Goal: Transaction & Acquisition: Purchase product/service

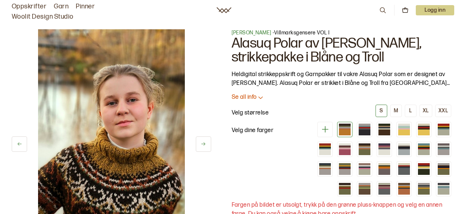
scroll to position [29, 0]
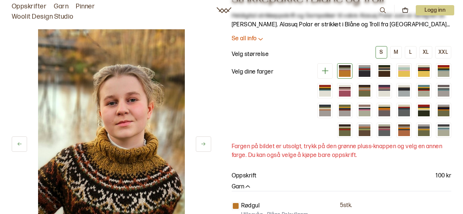
scroll to position [73, 0]
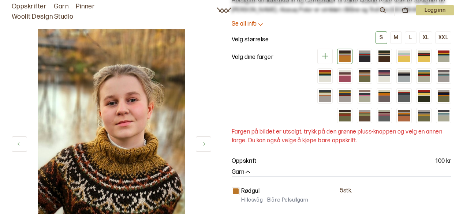
click at [150, 126] on img at bounding box center [111, 139] width 147 height 220
click at [199, 150] on button at bounding box center [203, 143] width 15 height 15
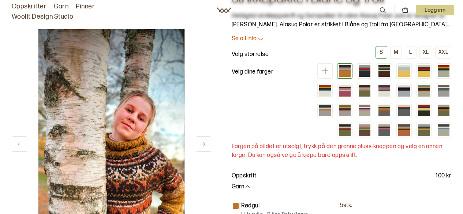
scroll to position [0, 0]
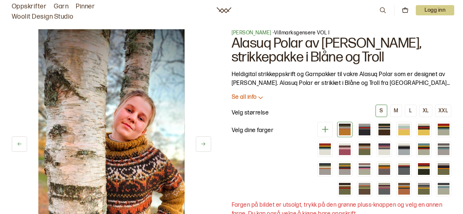
drag, startPoint x: 169, startPoint y: 156, endPoint x: 173, endPoint y: 107, distance: 48.8
click at [173, 107] on img at bounding box center [111, 139] width 147 height 220
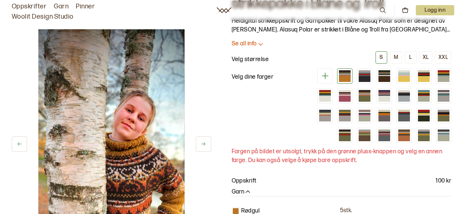
scroll to position [112, 0]
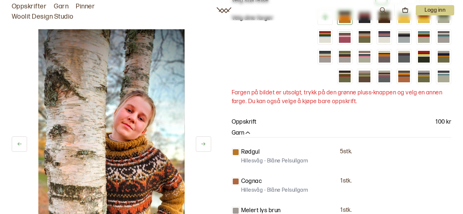
click at [203, 143] on icon at bounding box center [202, 143] width 5 height 5
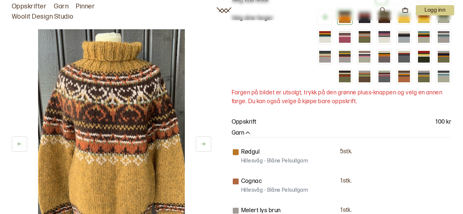
click at [203, 143] on icon at bounding box center [202, 143] width 5 height 5
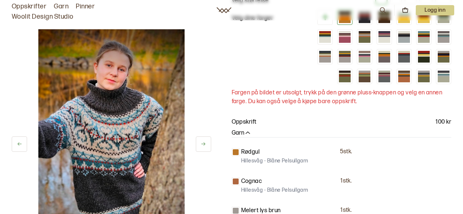
click at [204, 146] on icon at bounding box center [202, 143] width 5 height 5
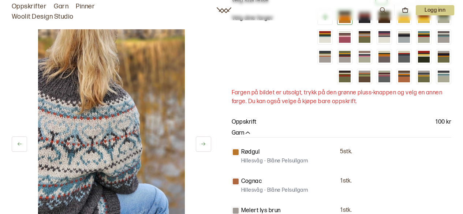
click at [204, 146] on icon at bounding box center [202, 143] width 5 height 5
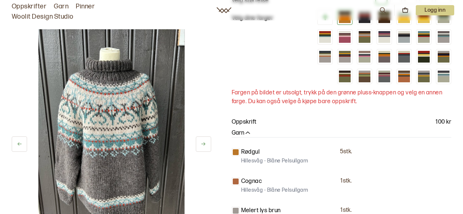
click at [204, 146] on icon at bounding box center [202, 143] width 5 height 5
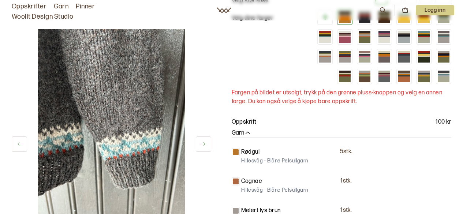
click at [204, 146] on icon at bounding box center [202, 143] width 5 height 5
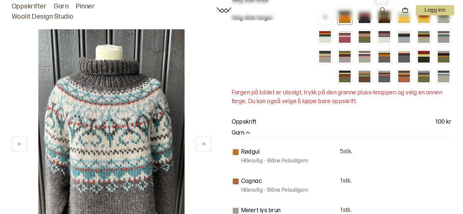
click at [204, 146] on icon at bounding box center [202, 143] width 5 height 5
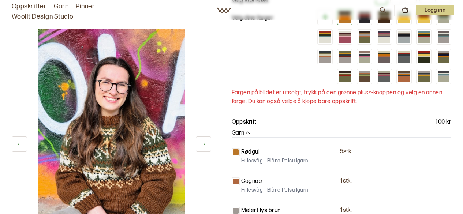
click at [204, 146] on icon at bounding box center [202, 143] width 5 height 5
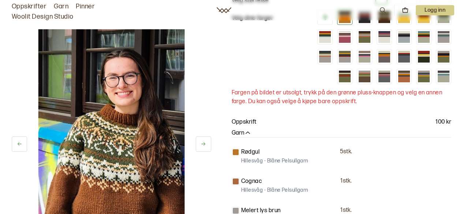
click at [204, 146] on icon at bounding box center [202, 143] width 5 height 5
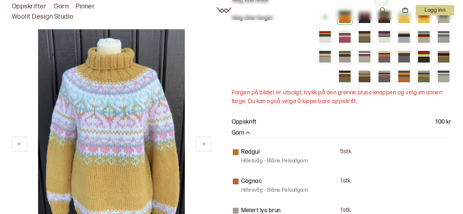
click at [204, 146] on icon at bounding box center [202, 143] width 5 height 5
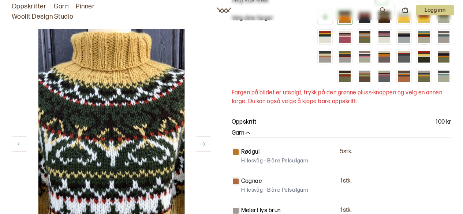
click at [204, 146] on icon at bounding box center [202, 143] width 5 height 5
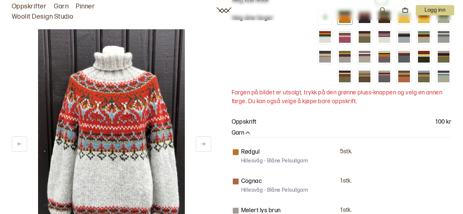
click at [204, 146] on icon at bounding box center [202, 143] width 5 height 5
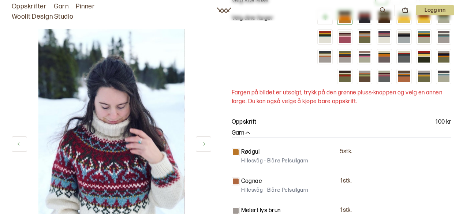
click at [204, 146] on icon at bounding box center [202, 143] width 5 height 5
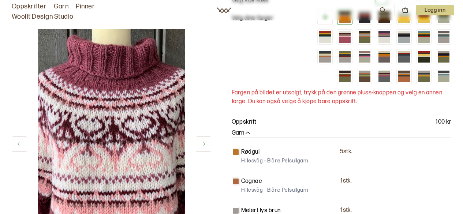
click at [204, 146] on icon at bounding box center [202, 143] width 5 height 5
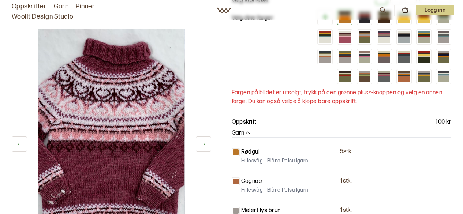
click at [204, 146] on icon at bounding box center [202, 143] width 5 height 5
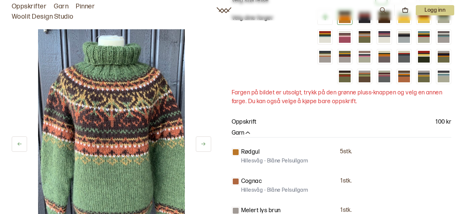
click at [204, 146] on icon at bounding box center [202, 143] width 5 height 5
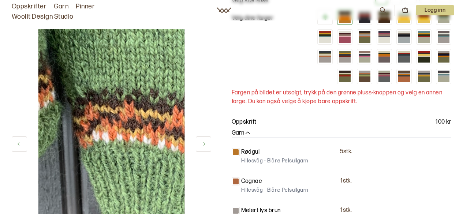
click at [204, 146] on icon at bounding box center [202, 143] width 5 height 5
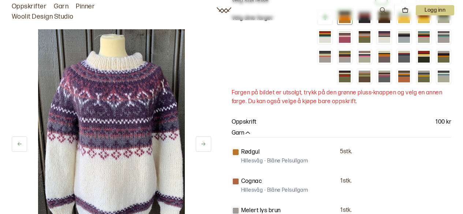
click at [204, 146] on icon at bounding box center [202, 143] width 5 height 5
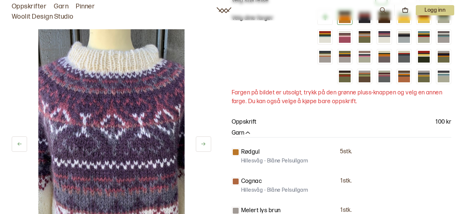
click at [204, 146] on icon at bounding box center [202, 143] width 5 height 5
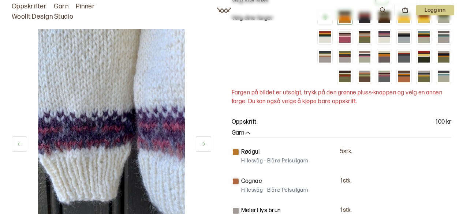
click at [204, 146] on icon at bounding box center [202, 143] width 5 height 5
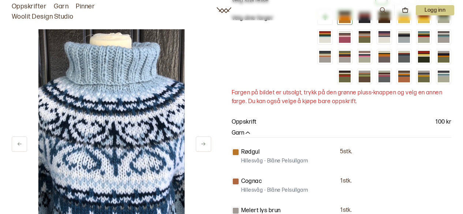
click at [204, 146] on icon at bounding box center [202, 143] width 5 height 5
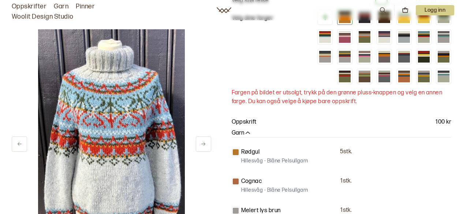
click at [203, 146] on icon at bounding box center [202, 143] width 5 height 5
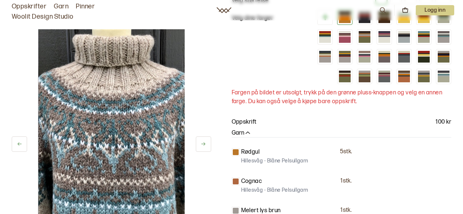
click at [203, 146] on icon at bounding box center [202, 143] width 5 height 5
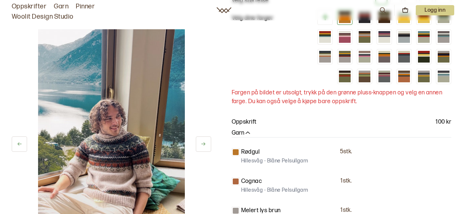
click at [22, 143] on icon at bounding box center [19, 143] width 5 height 5
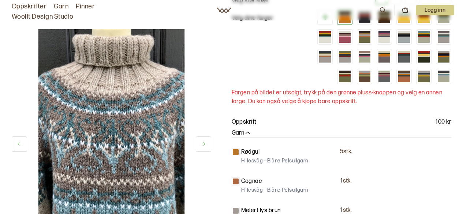
click at [203, 139] on button at bounding box center [203, 143] width 15 height 15
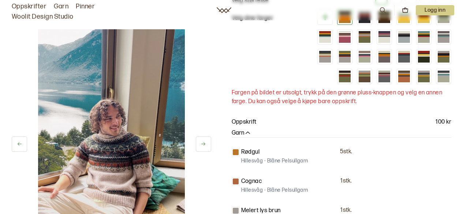
click at [203, 135] on div "25 av 38 Velg" at bounding box center [111, 136] width 199 height 214
click at [206, 146] on button at bounding box center [203, 143] width 15 height 15
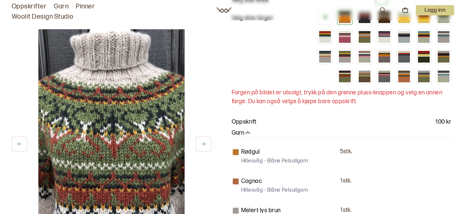
click at [206, 146] on button at bounding box center [203, 143] width 15 height 15
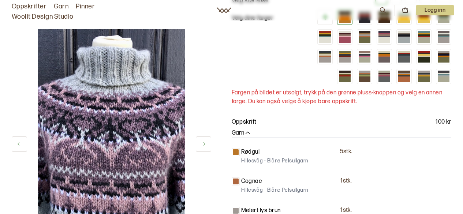
click at [174, 36] on img at bounding box center [111, 139] width 147 height 220
click at [204, 142] on icon at bounding box center [202, 143] width 5 height 5
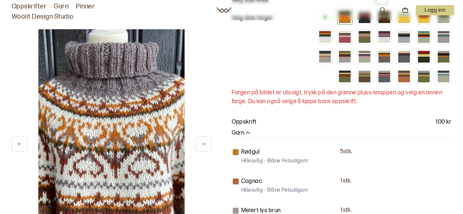
click at [204, 142] on icon at bounding box center [202, 143] width 5 height 5
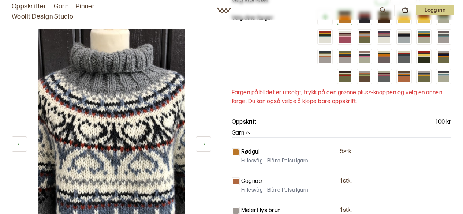
click at [204, 142] on icon at bounding box center [202, 143] width 5 height 5
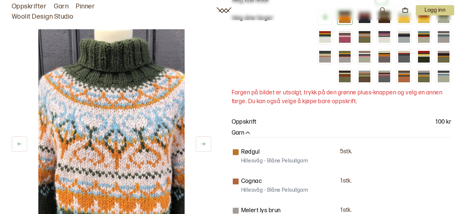
click at [204, 142] on icon at bounding box center [202, 143] width 5 height 5
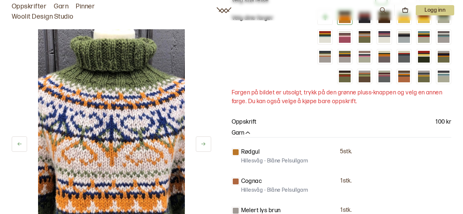
click at [204, 142] on icon at bounding box center [202, 143] width 5 height 5
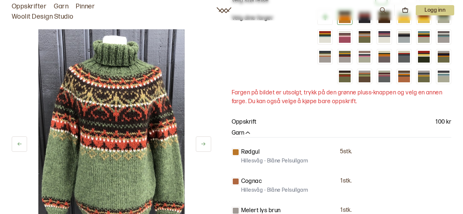
click at [204, 142] on icon at bounding box center [202, 143] width 5 height 5
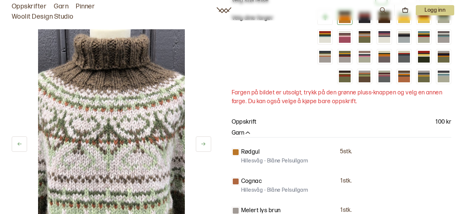
click at [204, 142] on icon at bounding box center [202, 143] width 5 height 5
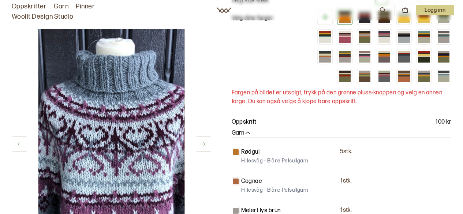
click at [204, 142] on icon at bounding box center [202, 143] width 5 height 5
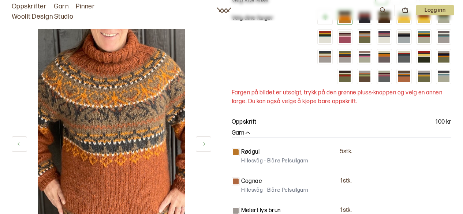
click at [204, 142] on icon at bounding box center [202, 143] width 5 height 5
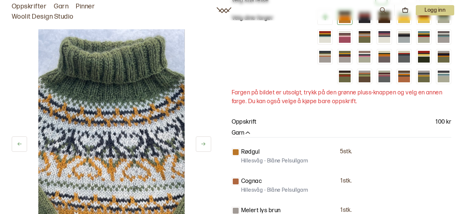
click at [204, 142] on icon at bounding box center [202, 143] width 5 height 5
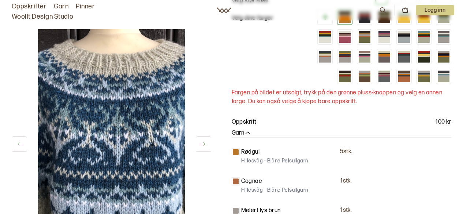
click at [204, 142] on icon at bounding box center [202, 143] width 5 height 5
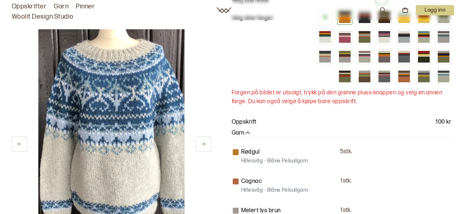
click at [204, 142] on icon at bounding box center [202, 143] width 5 height 5
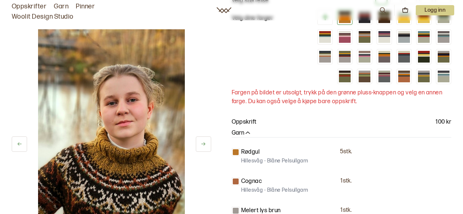
click at [204, 142] on icon at bounding box center [202, 143] width 5 height 5
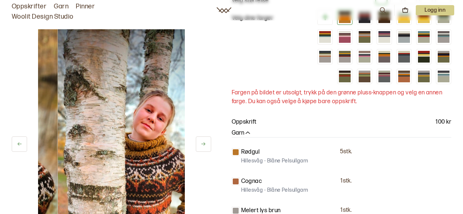
click at [204, 142] on icon at bounding box center [202, 143] width 5 height 5
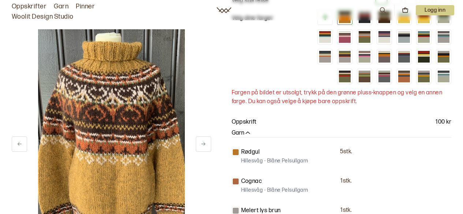
click at [204, 142] on icon at bounding box center [202, 143] width 5 height 5
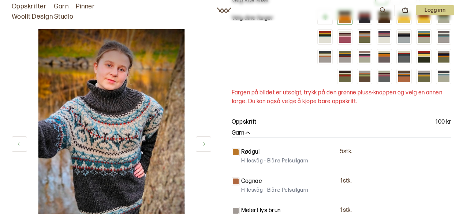
click at [204, 142] on icon at bounding box center [202, 143] width 5 height 5
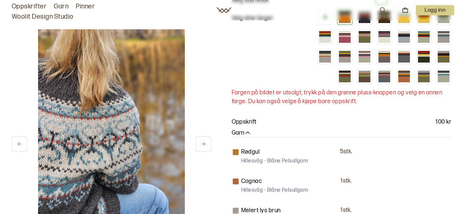
click at [204, 142] on icon at bounding box center [202, 143] width 5 height 5
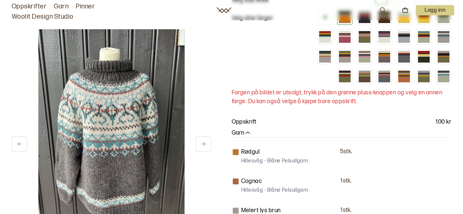
click at [204, 142] on icon at bounding box center [202, 143] width 5 height 5
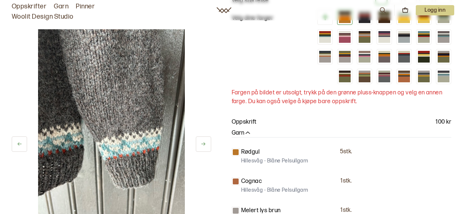
click at [204, 142] on icon at bounding box center [202, 143] width 5 height 5
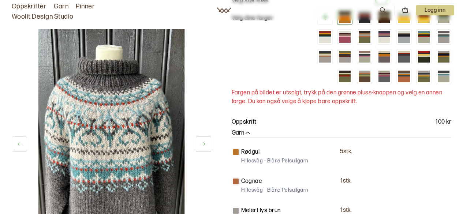
click at [204, 142] on icon at bounding box center [202, 143] width 5 height 5
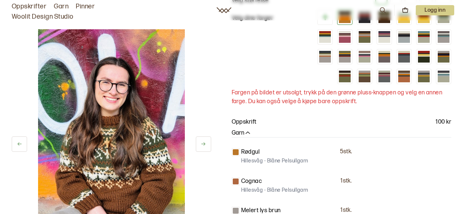
click at [204, 142] on icon at bounding box center [202, 143] width 5 height 5
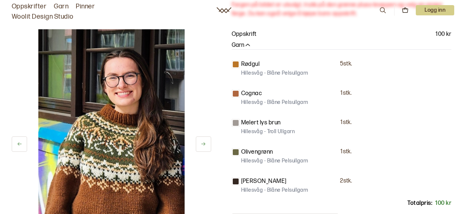
scroll to position [180, 0]
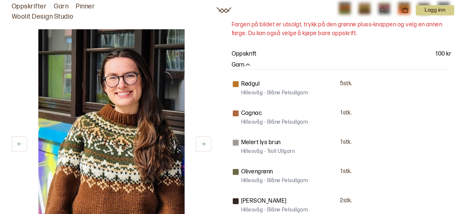
click at [303, 116] on span "Cognac" at bounding box center [288, 113] width 95 height 9
click at [235, 83] on div at bounding box center [236, 84] width 6 height 6
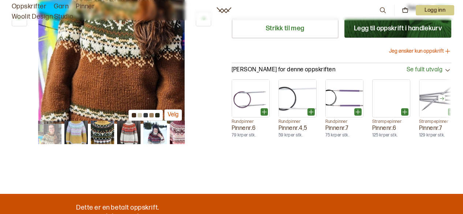
scroll to position [410, 0]
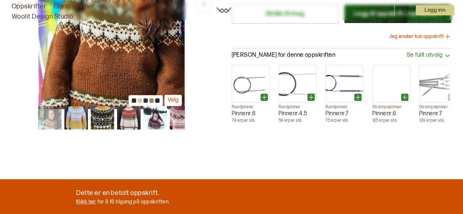
click at [152, 100] on div at bounding box center [151, 100] width 4 height 4
click at [175, 99] on button "Velg" at bounding box center [173, 100] width 18 height 11
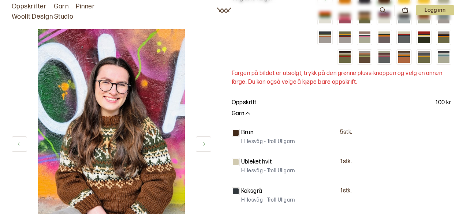
scroll to position [112, 0]
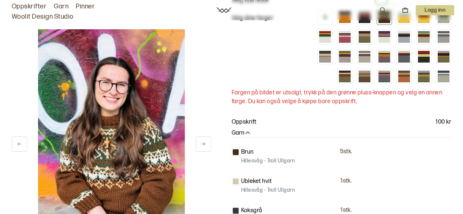
click at [444, 158] on div "Brun 5 stk. [GEOGRAPHIC_DATA] - Troll [GEOGRAPHIC_DATA]" at bounding box center [341, 157] width 220 height 18
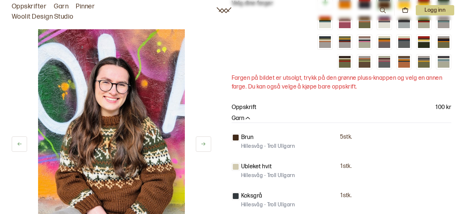
click at [421, 107] on div "Oppskrift 100 kr" at bounding box center [341, 107] width 220 height 9
click at [414, 111] on div "Oppskrift 100 kr" at bounding box center [341, 107] width 220 height 9
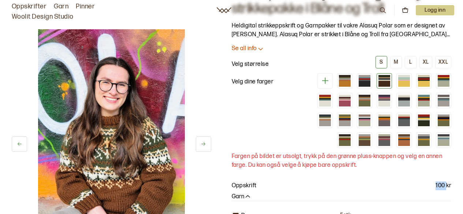
scroll to position [0, 0]
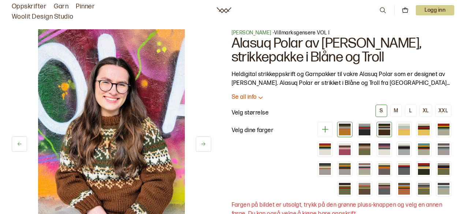
click at [342, 128] on div at bounding box center [345, 128] width 12 height 1
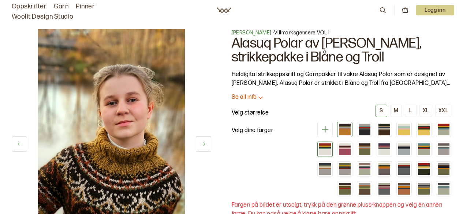
click at [322, 150] on div at bounding box center [325, 152] width 12 height 6
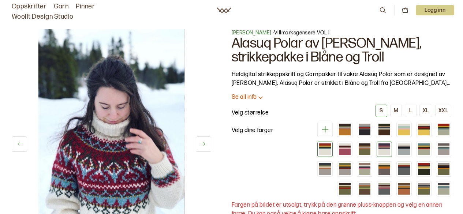
click at [386, 153] on div at bounding box center [384, 152] width 12 height 6
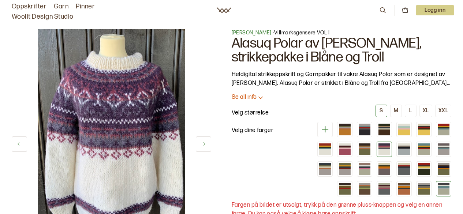
click at [441, 188] on div at bounding box center [443, 188] width 12 height 1
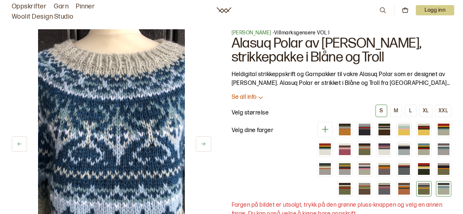
click at [422, 192] on div at bounding box center [424, 192] width 12 height 6
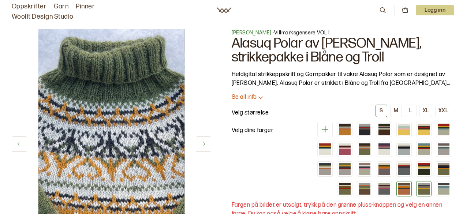
click at [401, 191] on div at bounding box center [404, 192] width 12 height 6
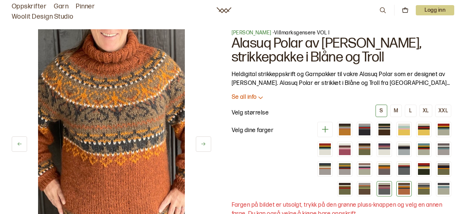
click at [384, 189] on div at bounding box center [384, 192] width 12 height 6
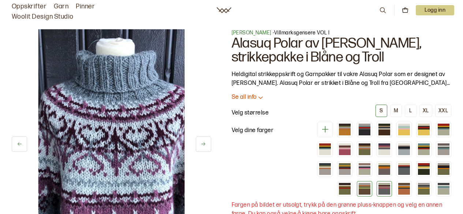
click at [362, 186] on div at bounding box center [364, 186] width 12 height 1
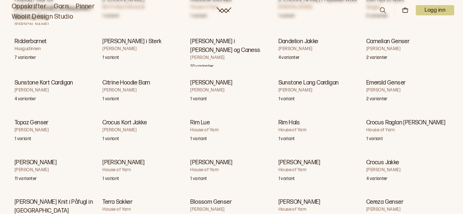
scroll to position [3154, 0]
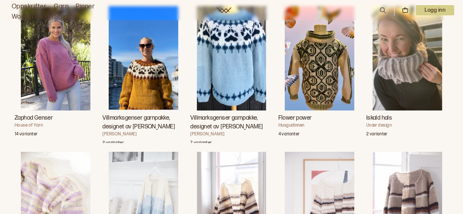
click at [244, 84] on img "Villmarksgenser garnpakke, designet av Linka Neumann" at bounding box center [231, 58] width 69 height 104
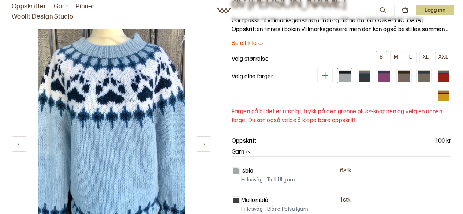
scroll to position [59, 0]
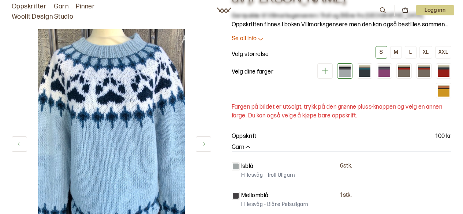
click at [200, 143] on button at bounding box center [203, 143] width 15 height 15
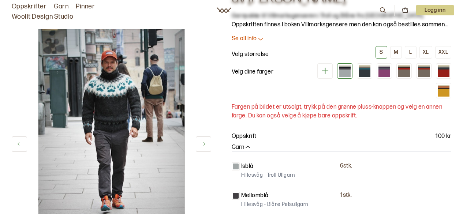
click at [204, 142] on icon at bounding box center [202, 143] width 5 height 5
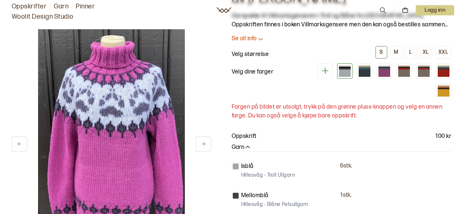
click at [204, 142] on icon at bounding box center [202, 143] width 5 height 5
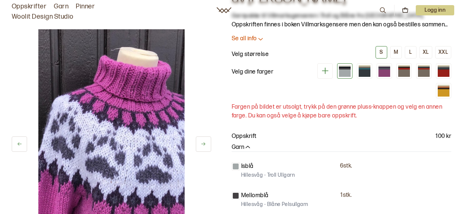
click at [204, 142] on icon at bounding box center [202, 143] width 5 height 5
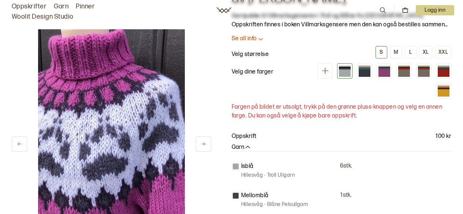
click at [204, 142] on icon at bounding box center [202, 143] width 5 height 5
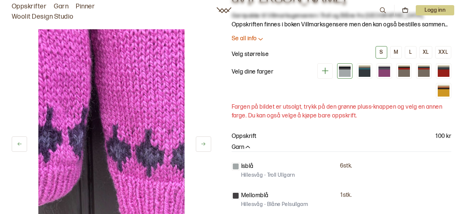
click at [204, 142] on icon at bounding box center [202, 143] width 5 height 5
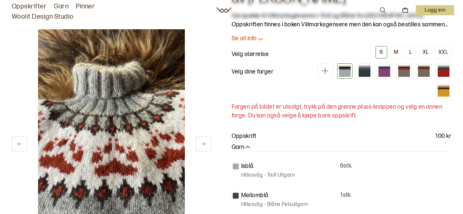
click at [204, 142] on icon at bounding box center [202, 143] width 5 height 5
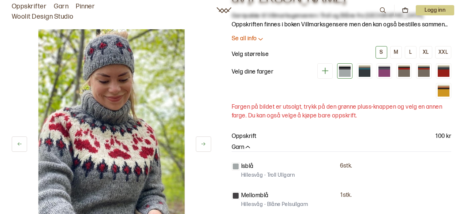
click at [204, 142] on icon at bounding box center [202, 143] width 5 height 5
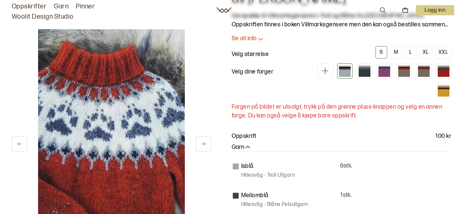
click at [204, 142] on icon at bounding box center [202, 143] width 5 height 5
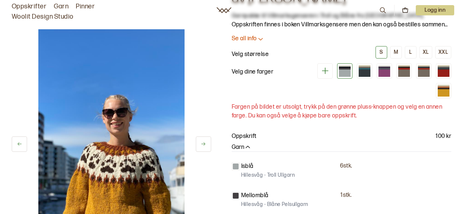
click at [204, 142] on icon at bounding box center [202, 143] width 5 height 5
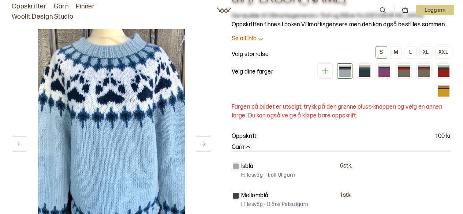
click at [204, 142] on icon at bounding box center [202, 143] width 5 height 5
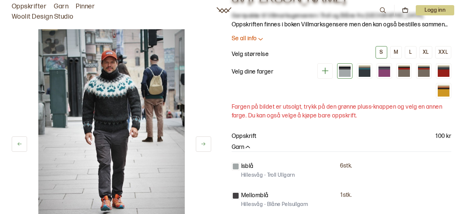
click at [326, 70] on icon at bounding box center [324, 70] width 9 height 9
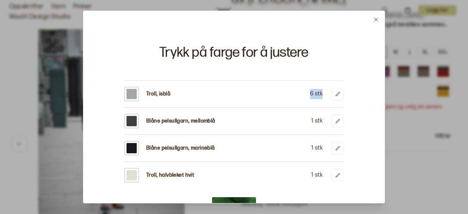
drag, startPoint x: 283, startPoint y: 131, endPoint x: 281, endPoint y: 84, distance: 46.9
click at [281, 84] on div "Troll, isblå 6 stk Blåne pelsullgarn, mellomblå 1 stk Blåne pelsullgarn, marine…" at bounding box center [233, 128] width 219 height 108
click at [347, 101] on div "Trykk på farge for å justere Troll, isblå 6 stk Blåne pelsullgarn, mellomblå 1 …" at bounding box center [234, 107] width 302 height 193
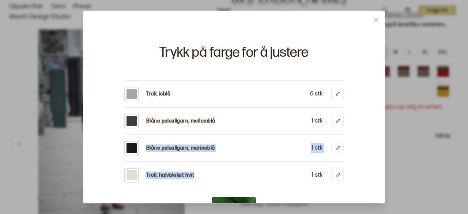
drag, startPoint x: 241, startPoint y: 170, endPoint x: 242, endPoint y: 157, distance: 13.2
click at [242, 157] on div "Troll, isblå 6 stk Blåne pelsullgarn, mellomblå 1 stk Blåne pelsullgarn, marine…" at bounding box center [233, 128] width 219 height 108
click at [243, 201] on button "Ferdig" at bounding box center [234, 206] width 44 height 18
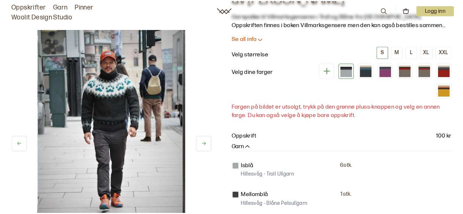
scroll to position [0, 97]
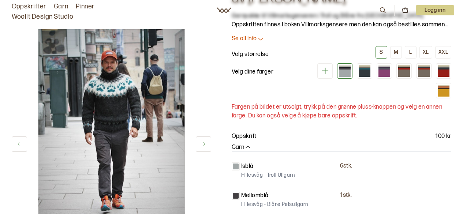
drag, startPoint x: 243, startPoint y: 201, endPoint x: 265, endPoint y: 93, distance: 110.4
